Goal: Entertainment & Leisure: Consume media (video, audio)

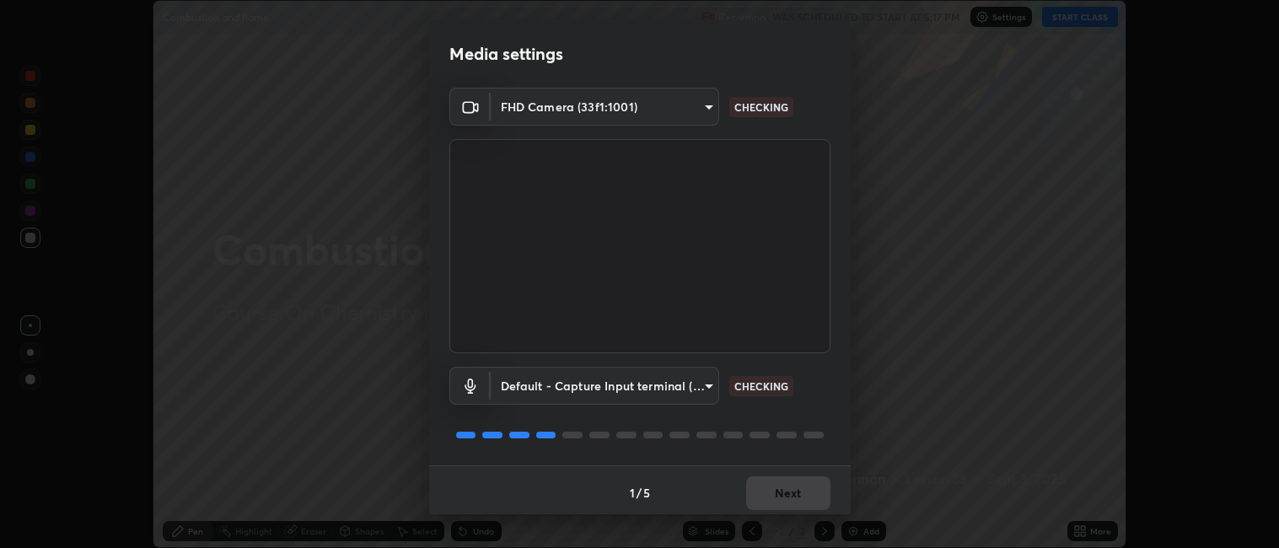
scroll to position [4, 0]
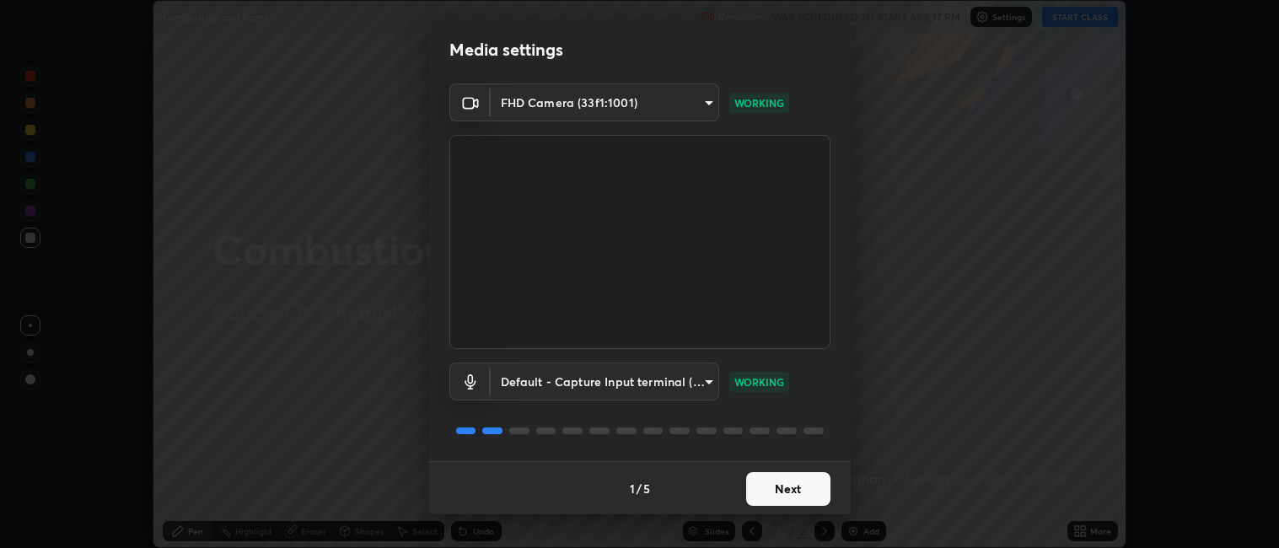
click at [793, 480] on button "Next" at bounding box center [788, 489] width 84 height 34
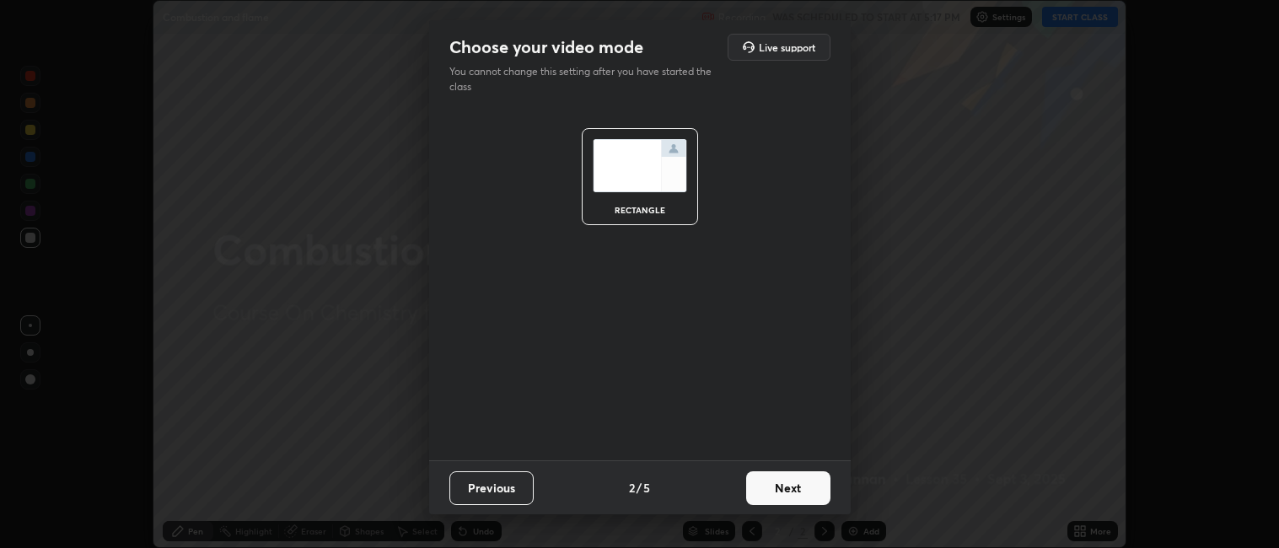
scroll to position [0, 0]
click at [788, 486] on button "Next" at bounding box center [788, 488] width 84 height 34
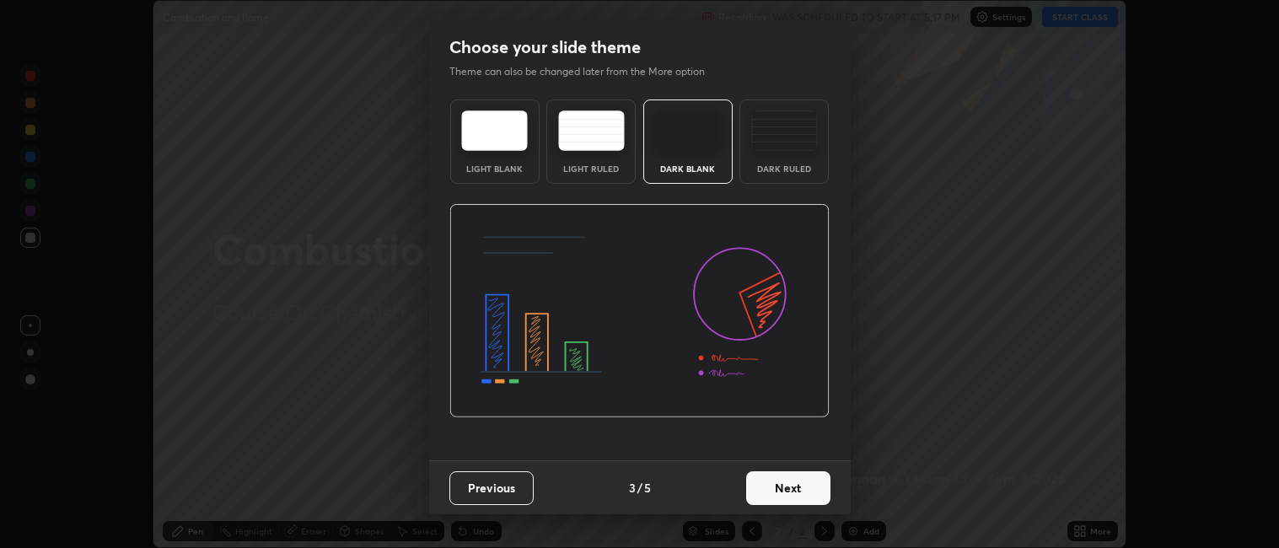
click at [789, 490] on button "Next" at bounding box center [788, 488] width 84 height 34
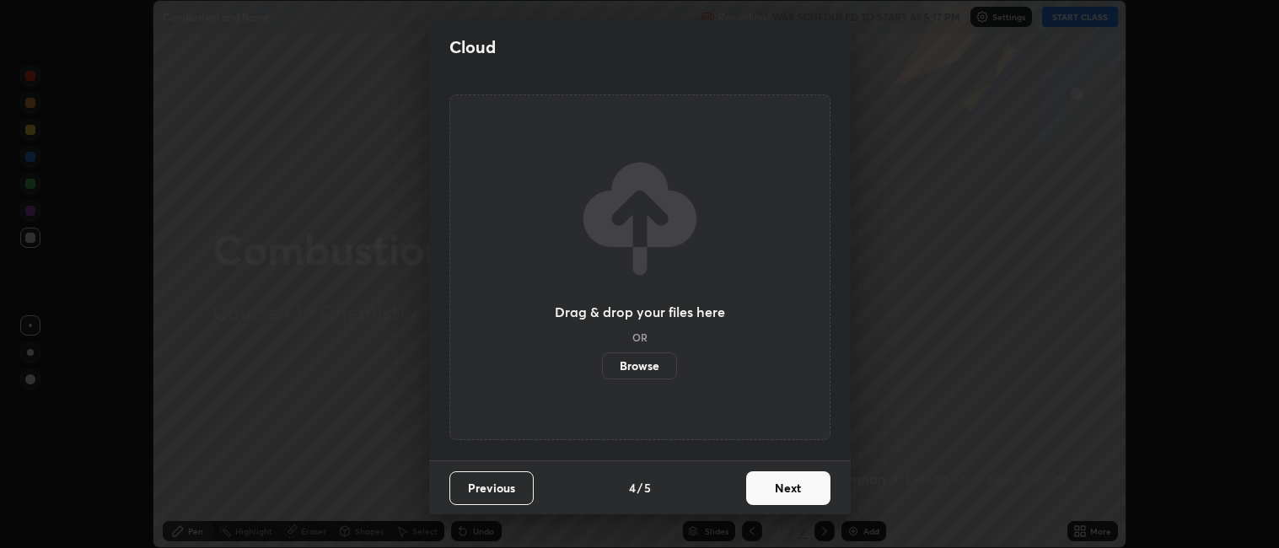
click at [793, 492] on button "Next" at bounding box center [788, 488] width 84 height 34
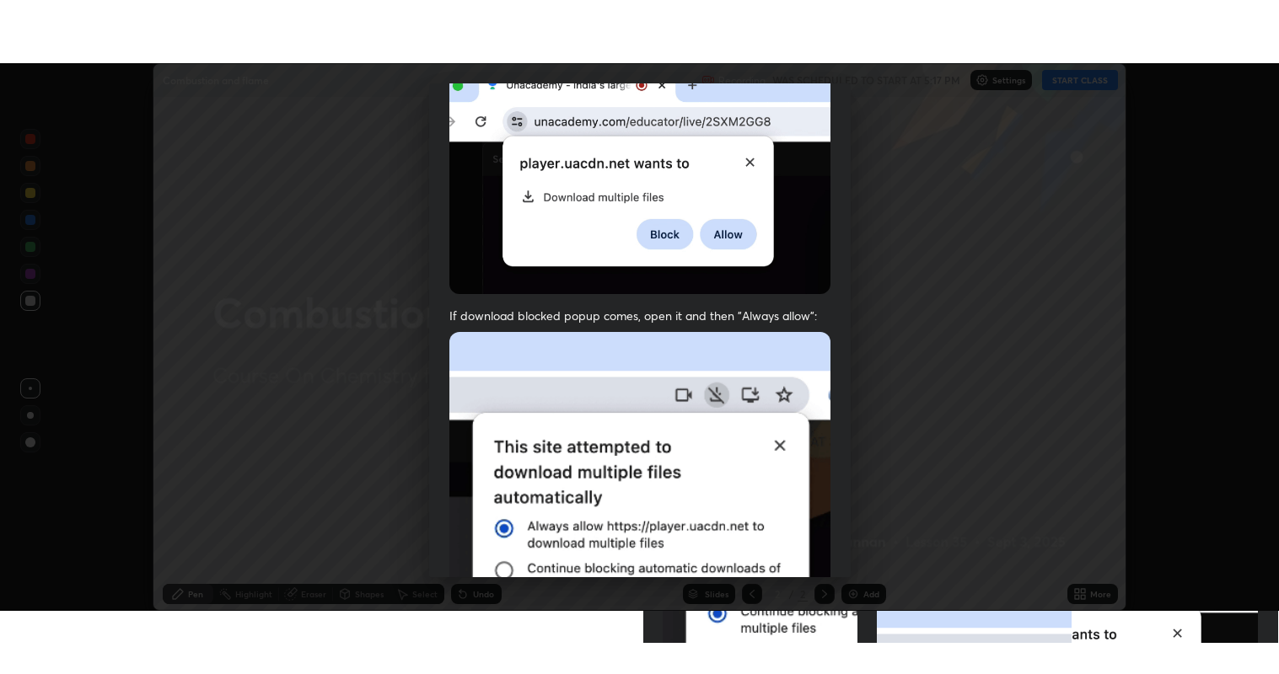
scroll to position [348, 0]
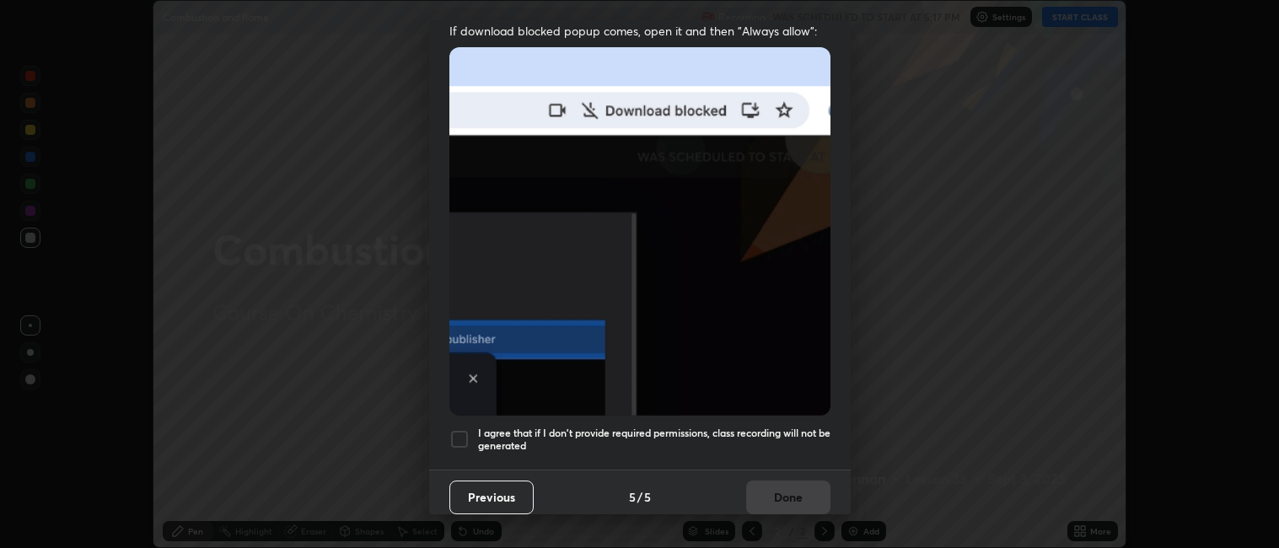
click at [464, 429] on div at bounding box center [459, 439] width 20 height 20
click at [756, 497] on button "Done" at bounding box center [788, 498] width 84 height 34
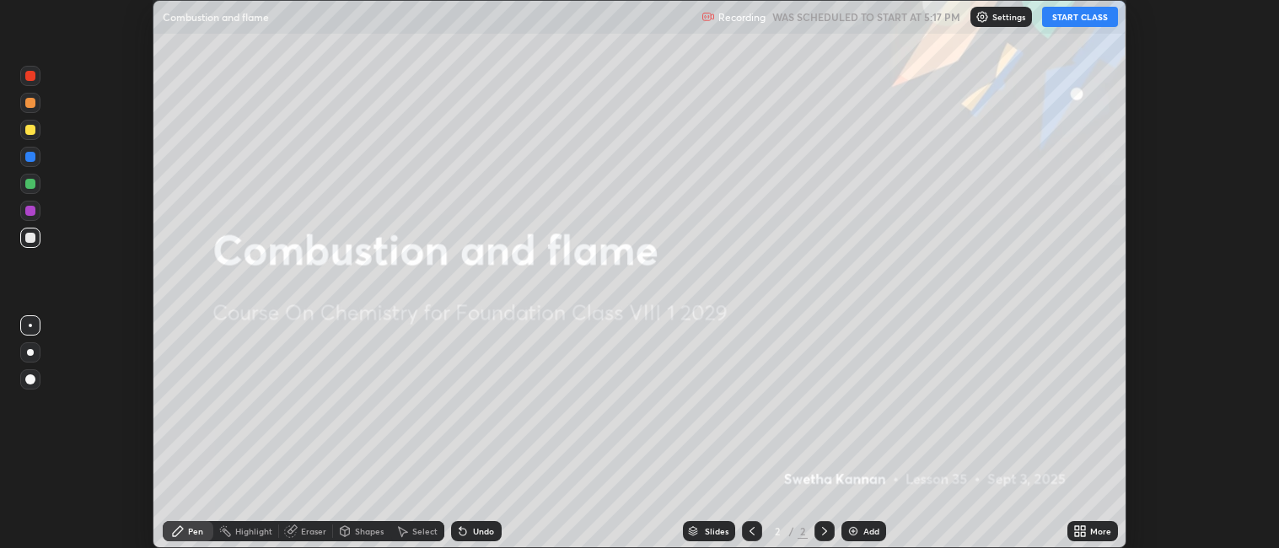
click at [1077, 21] on button "START CLASS" at bounding box center [1080, 17] width 76 height 20
click at [1083, 529] on icon at bounding box center [1083, 528] width 4 height 4
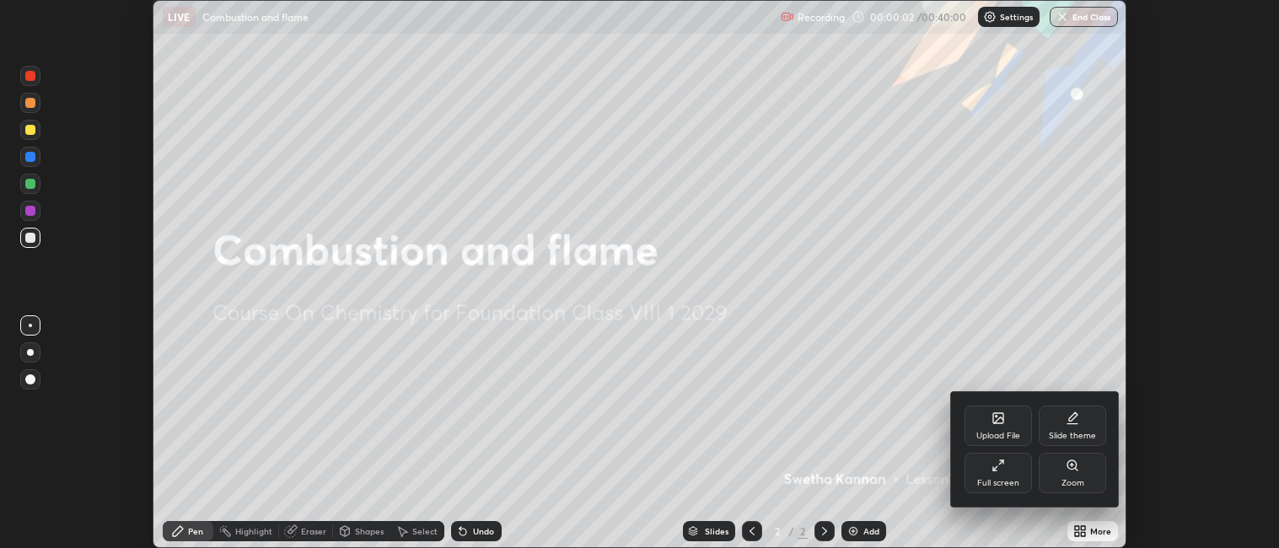
click at [987, 474] on div "Full screen" at bounding box center [997, 473] width 67 height 40
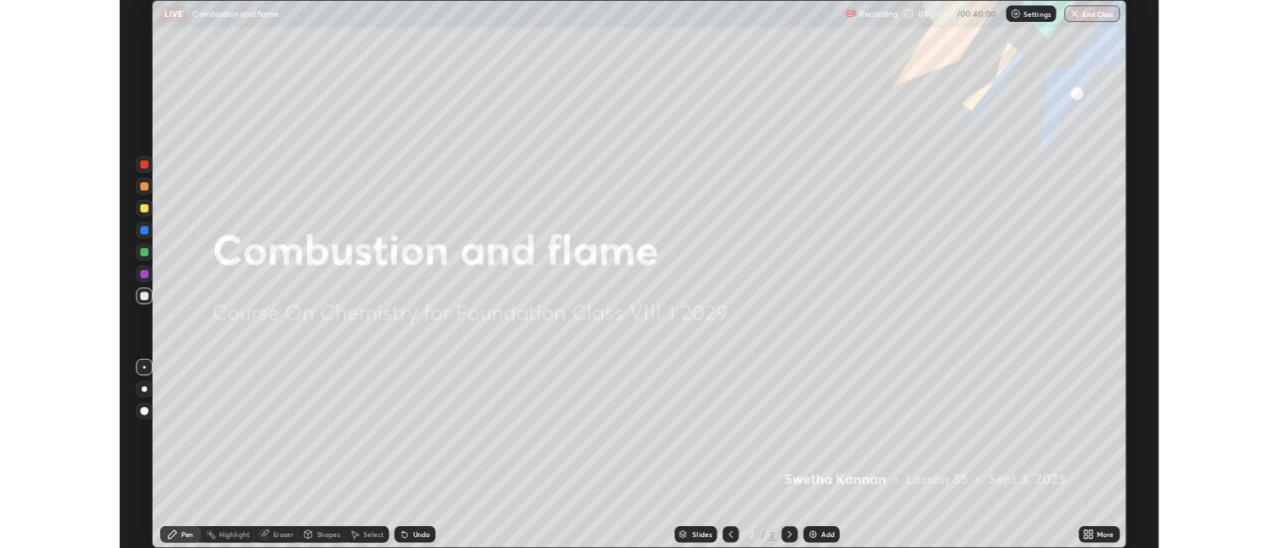
scroll to position [674, 1279]
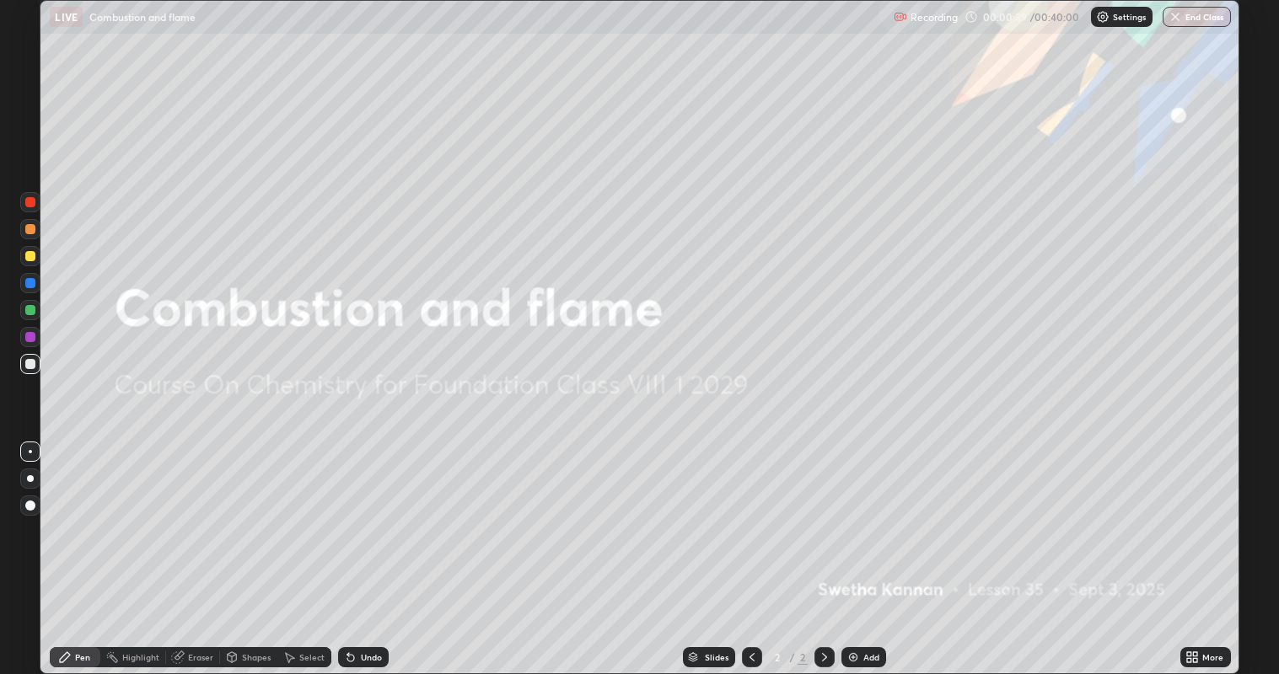
click at [857, 547] on img at bounding box center [852, 657] width 13 height 13
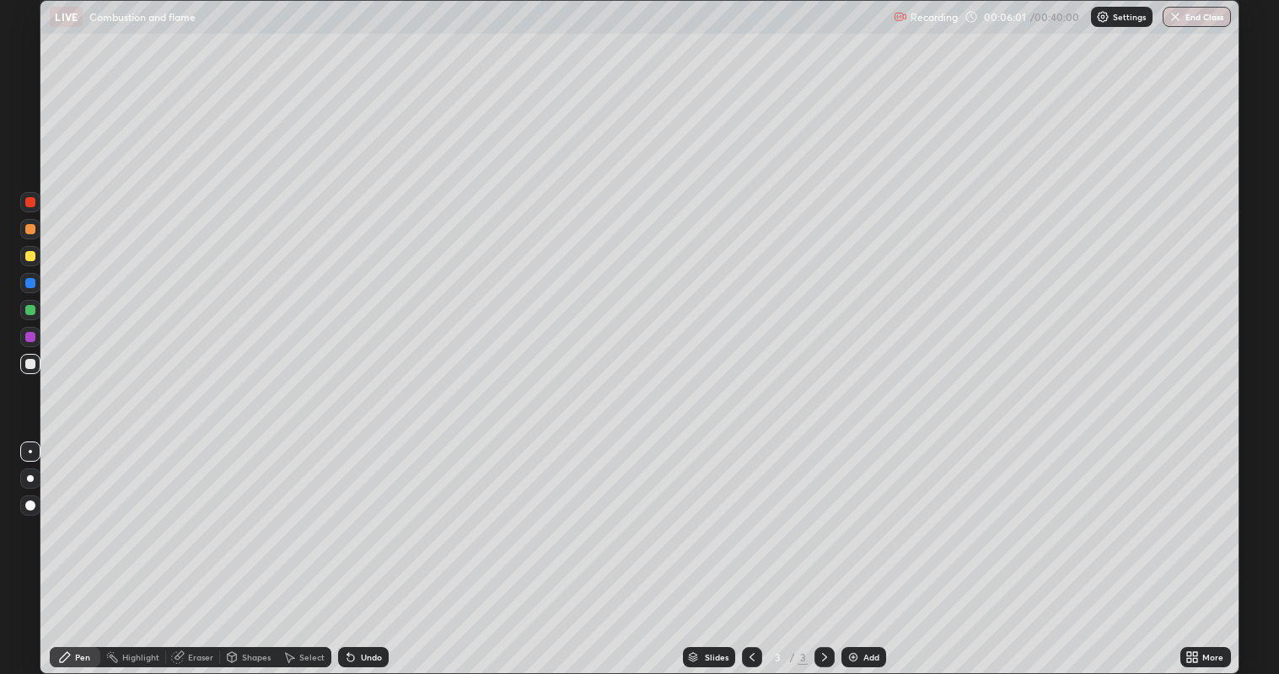
click at [861, 547] on div "Add" at bounding box center [863, 657] width 45 height 20
click at [855, 547] on img at bounding box center [852, 657] width 13 height 13
click at [30, 312] on div at bounding box center [30, 310] width 10 height 10
click at [33, 261] on div at bounding box center [30, 256] width 20 height 20
click at [28, 208] on div at bounding box center [30, 202] width 20 height 20
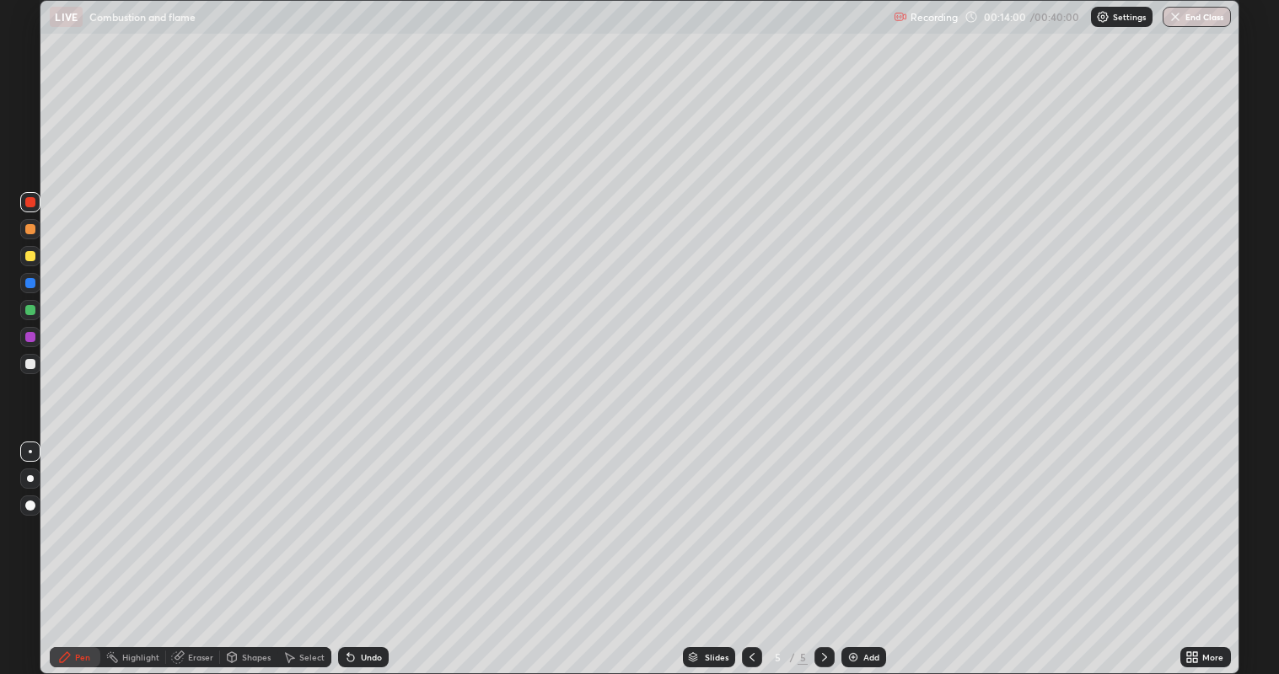
click at [30, 208] on div at bounding box center [30, 202] width 20 height 20
click at [29, 314] on div at bounding box center [30, 310] width 10 height 10
click at [29, 259] on div at bounding box center [30, 256] width 10 height 10
click at [364, 547] on div "Undo" at bounding box center [371, 657] width 21 height 8
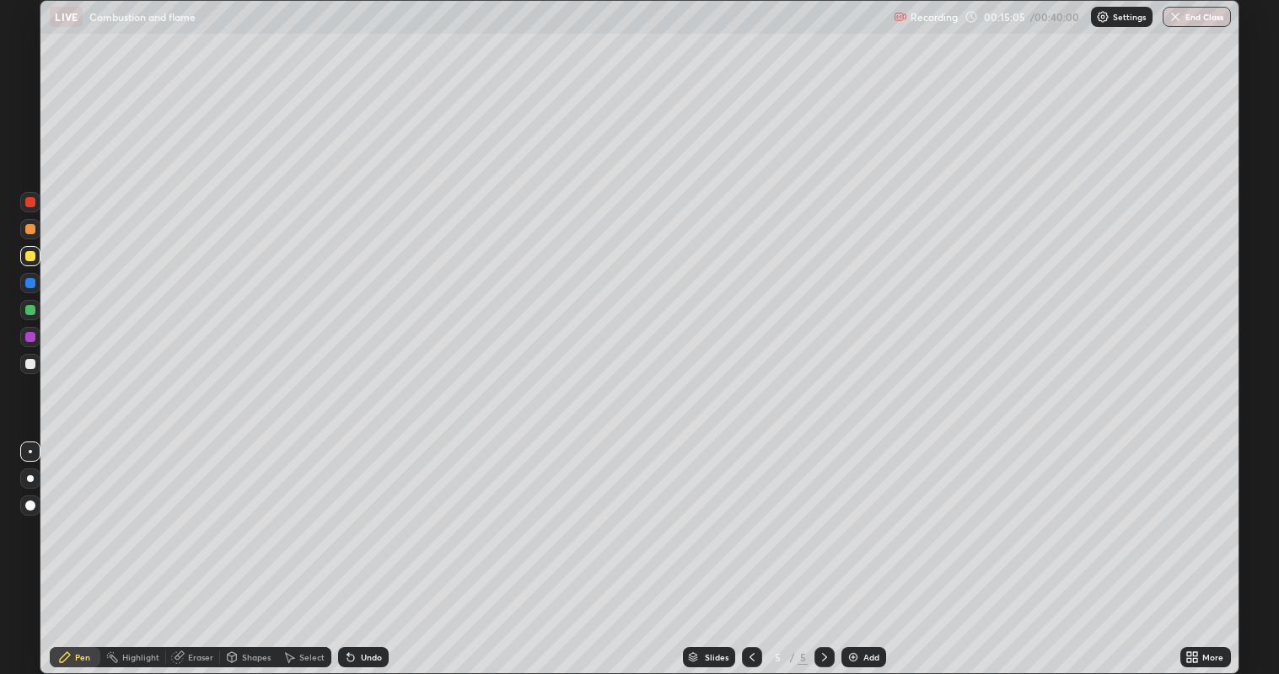
click at [365, 547] on div "Undo" at bounding box center [371, 657] width 21 height 8
click at [367, 547] on div "Undo" at bounding box center [371, 657] width 21 height 8
click at [366, 547] on div "Undo" at bounding box center [371, 657] width 21 height 8
click at [365, 547] on div "Undo" at bounding box center [363, 657] width 51 height 20
click at [364, 547] on div "Undo" at bounding box center [363, 657] width 51 height 20
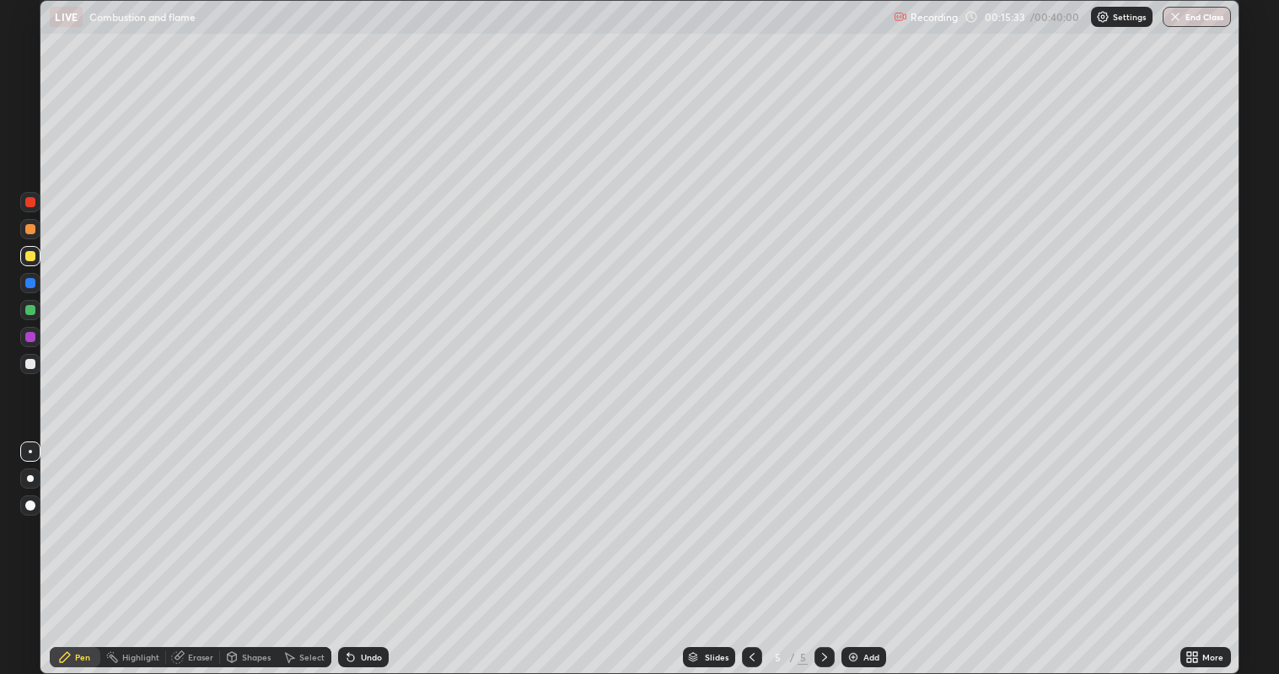
click at [356, 547] on div "Undo" at bounding box center [363, 657] width 51 height 20
click at [361, 547] on div "Undo" at bounding box center [371, 657] width 21 height 8
click at [363, 547] on div "Undo" at bounding box center [363, 657] width 51 height 20
click at [366, 547] on div "Undo" at bounding box center [371, 657] width 21 height 8
click at [367, 547] on div "Undo" at bounding box center [371, 657] width 21 height 8
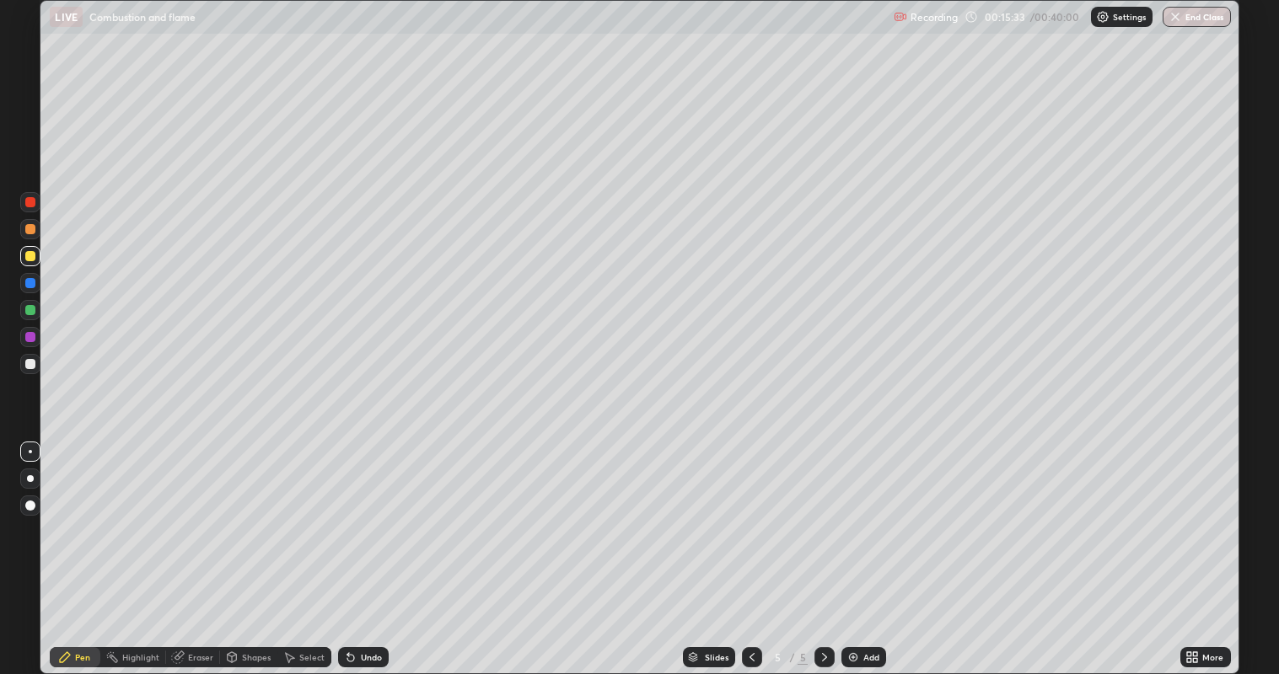
click at [367, 547] on div "Undo" at bounding box center [371, 657] width 21 height 8
click at [368, 547] on div "Undo" at bounding box center [371, 657] width 21 height 8
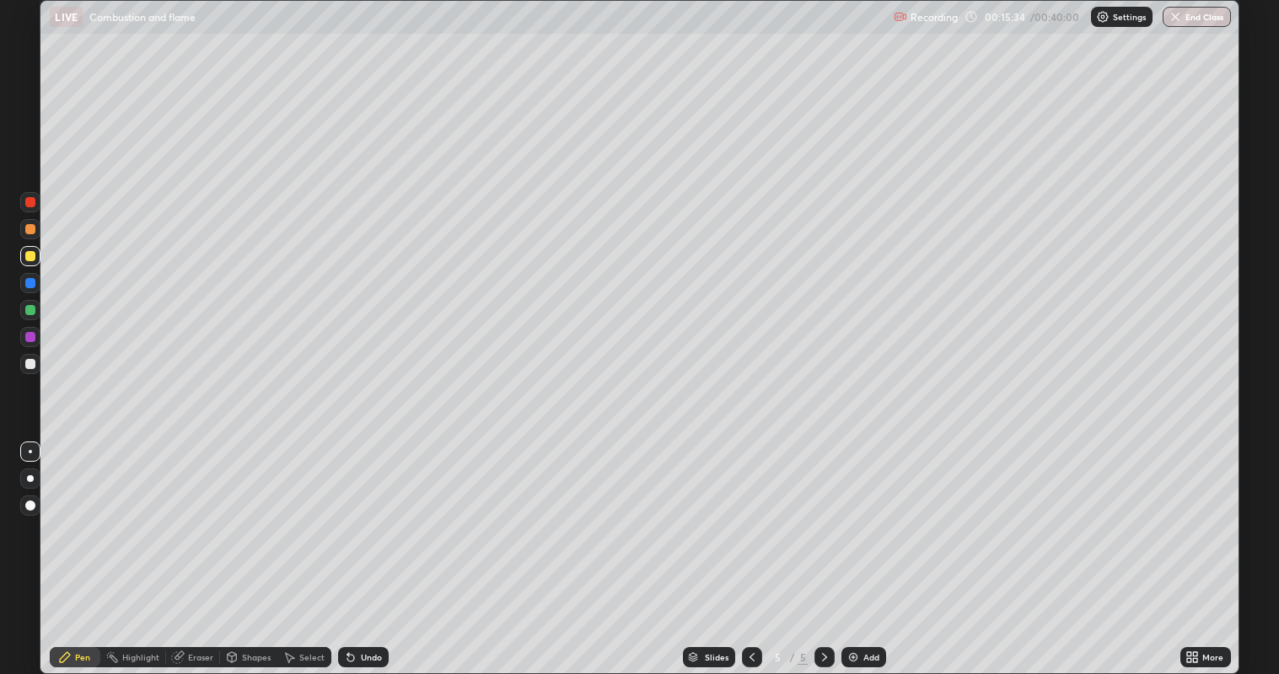
click at [370, 547] on div "Undo" at bounding box center [371, 657] width 21 height 8
click at [369, 547] on div "Undo" at bounding box center [371, 657] width 21 height 8
click at [371, 547] on div "Undo" at bounding box center [371, 657] width 21 height 8
click at [370, 547] on div "Undo" at bounding box center [371, 657] width 21 height 8
click at [186, 547] on div "Eraser" at bounding box center [193, 657] width 54 height 20
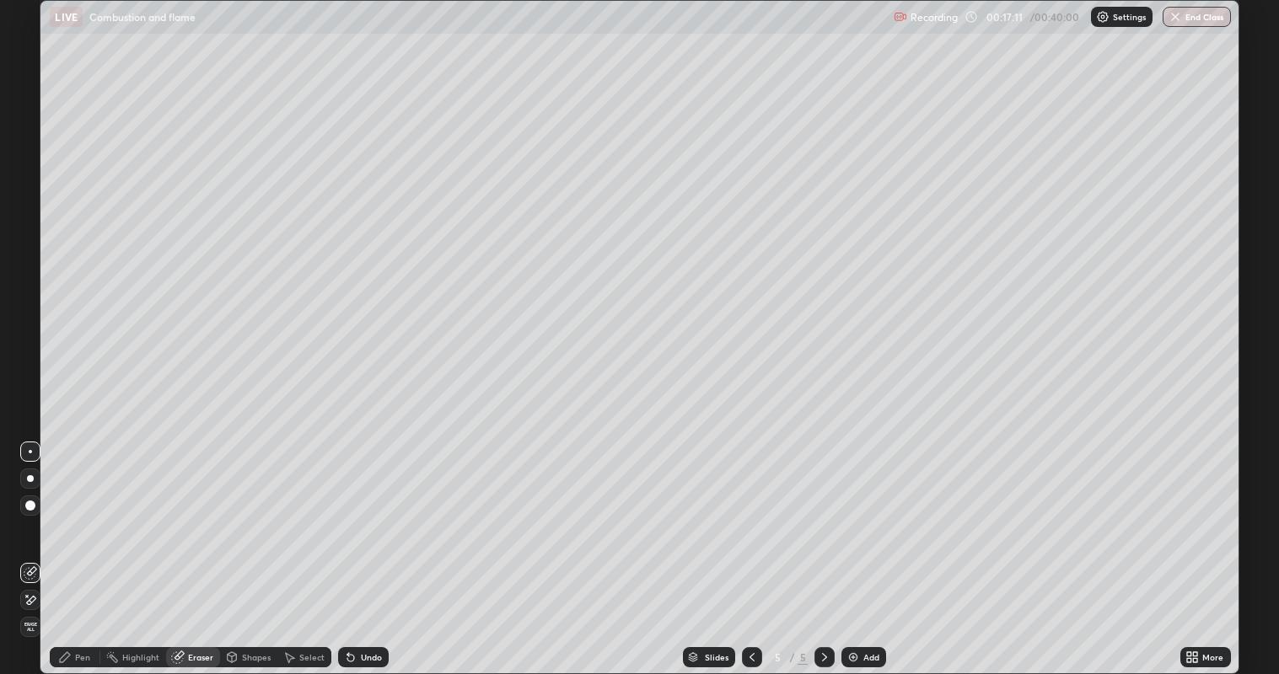
click at [77, 547] on div "Pen" at bounding box center [82, 657] width 15 height 8
click at [181, 547] on icon at bounding box center [177, 657] width 11 height 11
click at [69, 547] on icon at bounding box center [64, 657] width 13 height 13
click at [357, 547] on div "Undo" at bounding box center [363, 657] width 51 height 20
click at [30, 199] on div at bounding box center [30, 202] width 10 height 10
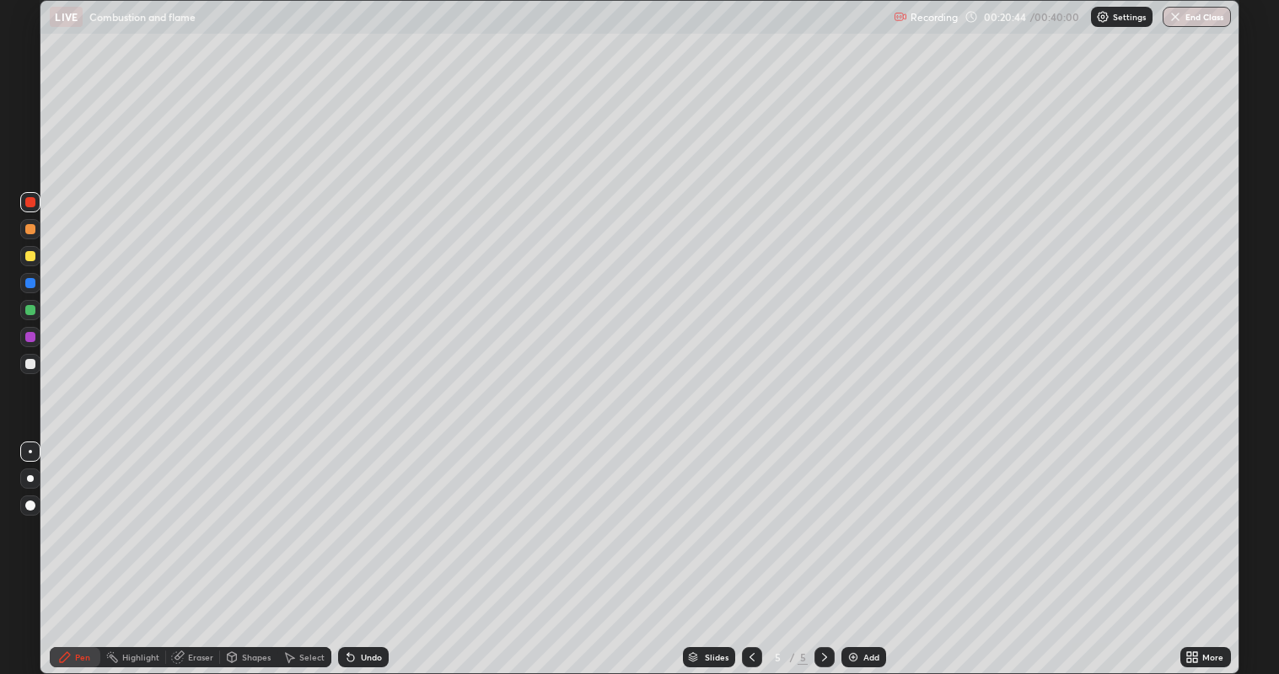
click at [853, 547] on img at bounding box center [852, 657] width 13 height 13
click at [30, 256] on div at bounding box center [30, 256] width 10 height 10
click at [27, 308] on div at bounding box center [30, 310] width 10 height 10
click at [29, 231] on div at bounding box center [30, 229] width 10 height 10
click at [30, 286] on div at bounding box center [30, 283] width 10 height 10
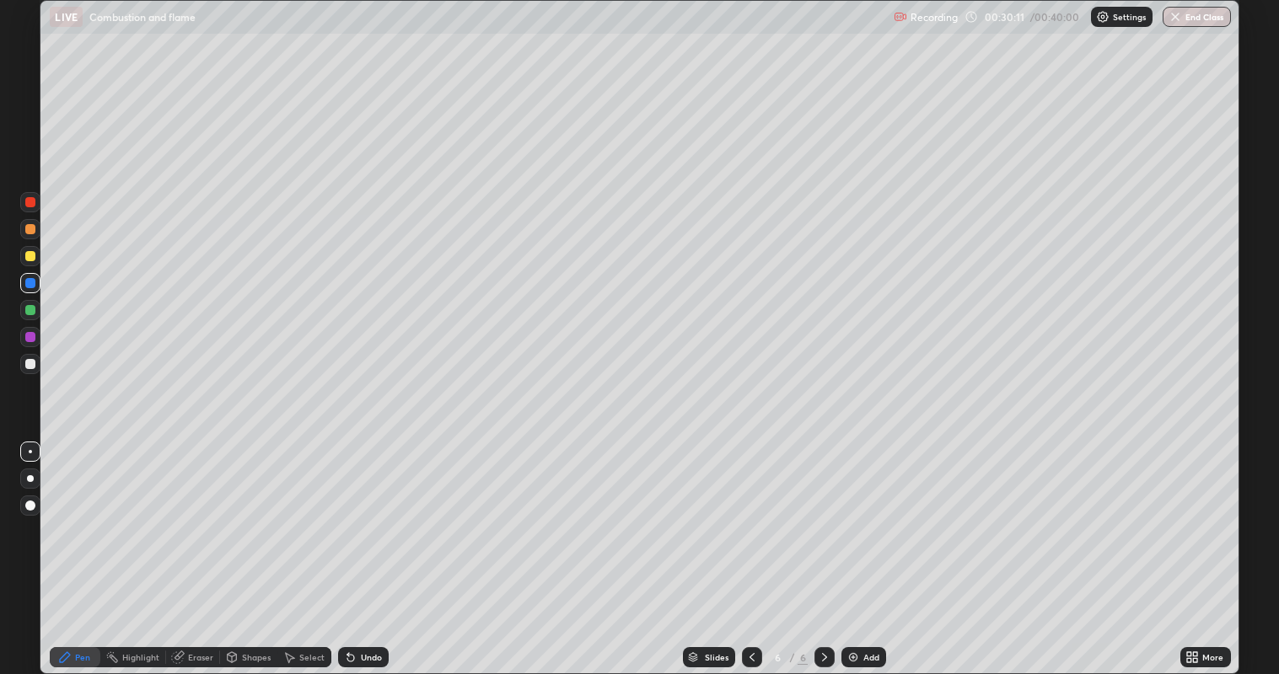
click at [856, 547] on img at bounding box center [852, 657] width 13 height 13
click at [30, 343] on div at bounding box center [30, 337] width 20 height 20
click at [31, 363] on div at bounding box center [30, 364] width 10 height 10
click at [27, 315] on div at bounding box center [30, 310] width 20 height 20
click at [863, 547] on div "Add" at bounding box center [871, 657] width 16 height 8
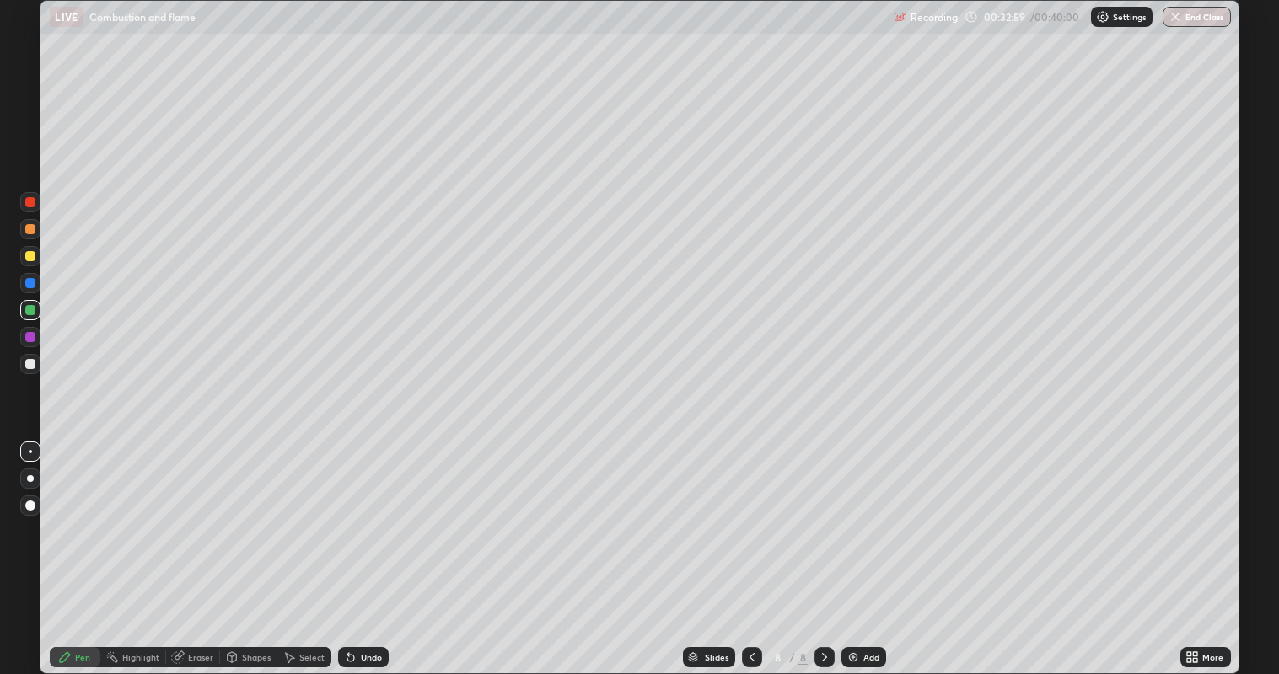
click at [30, 201] on div at bounding box center [30, 202] width 10 height 10
click at [190, 547] on div "Eraser" at bounding box center [200, 657] width 25 height 8
click at [78, 547] on div "Pen" at bounding box center [82, 657] width 15 height 8
click at [29, 259] on div at bounding box center [30, 256] width 10 height 10
click at [1190, 22] on button "End Class" at bounding box center [1197, 17] width 67 height 20
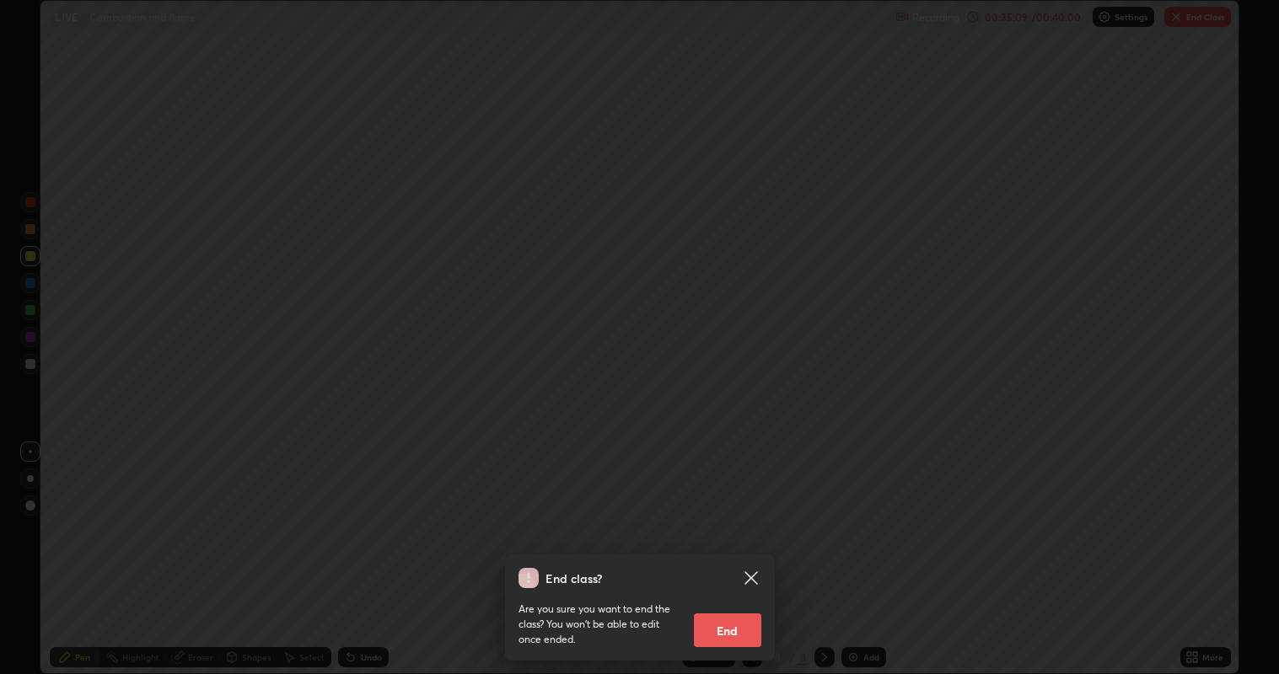
click at [736, 547] on button "End" at bounding box center [727, 631] width 67 height 34
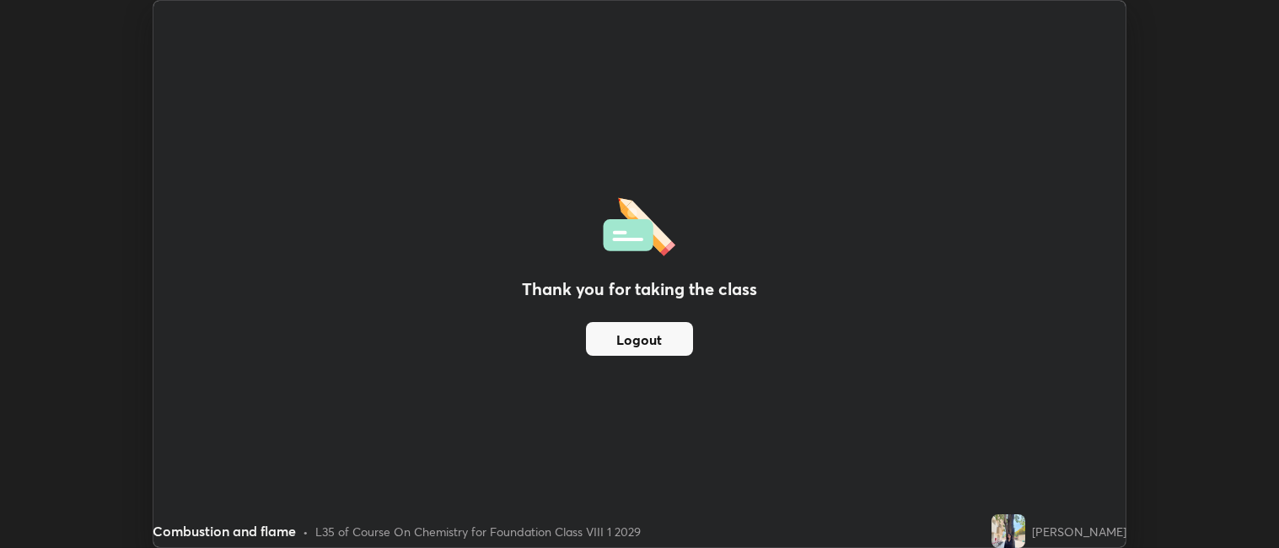
scroll to position [83752, 83020]
